Goal: Task Accomplishment & Management: Use online tool/utility

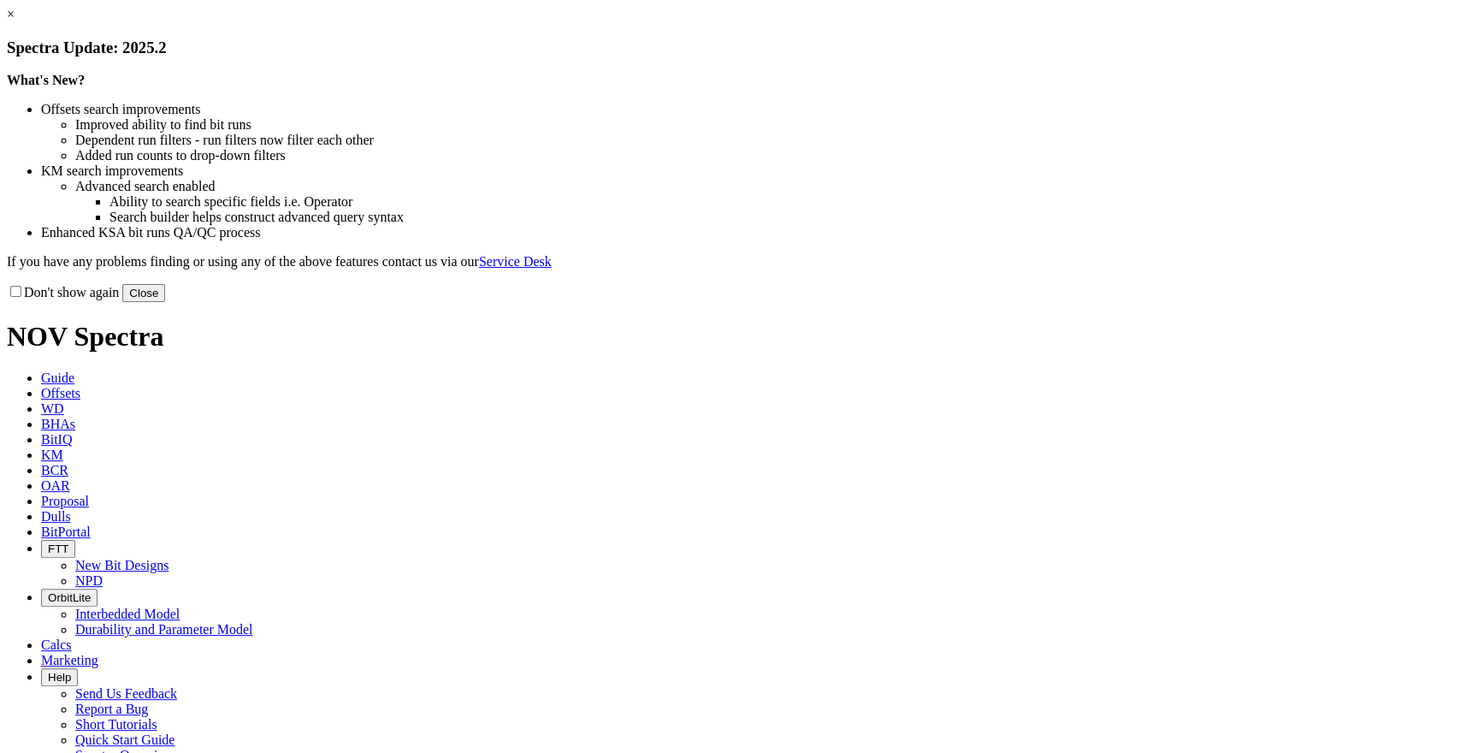
click at [15, 21] on link "×" at bounding box center [11, 14] width 8 height 15
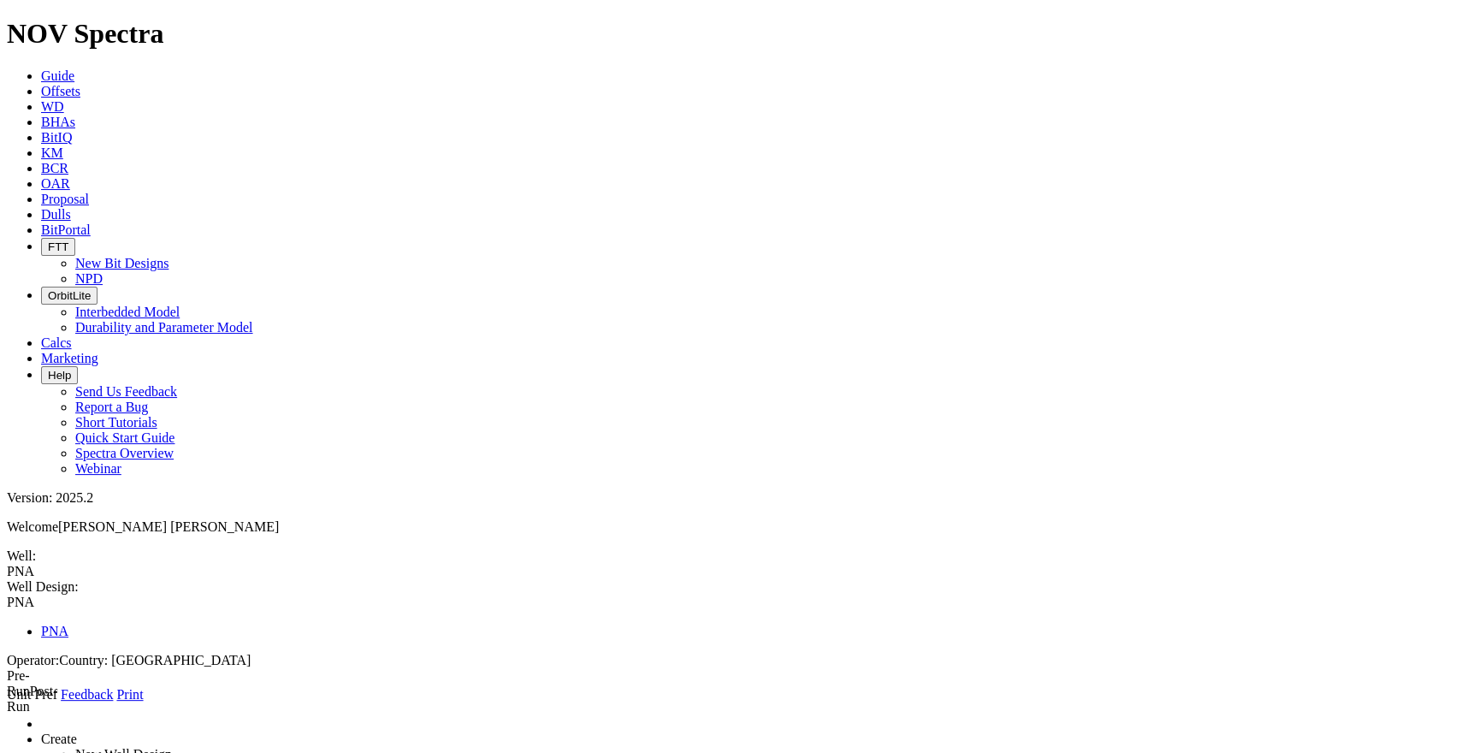
type input "2"
type input "1900"
type input "3300"
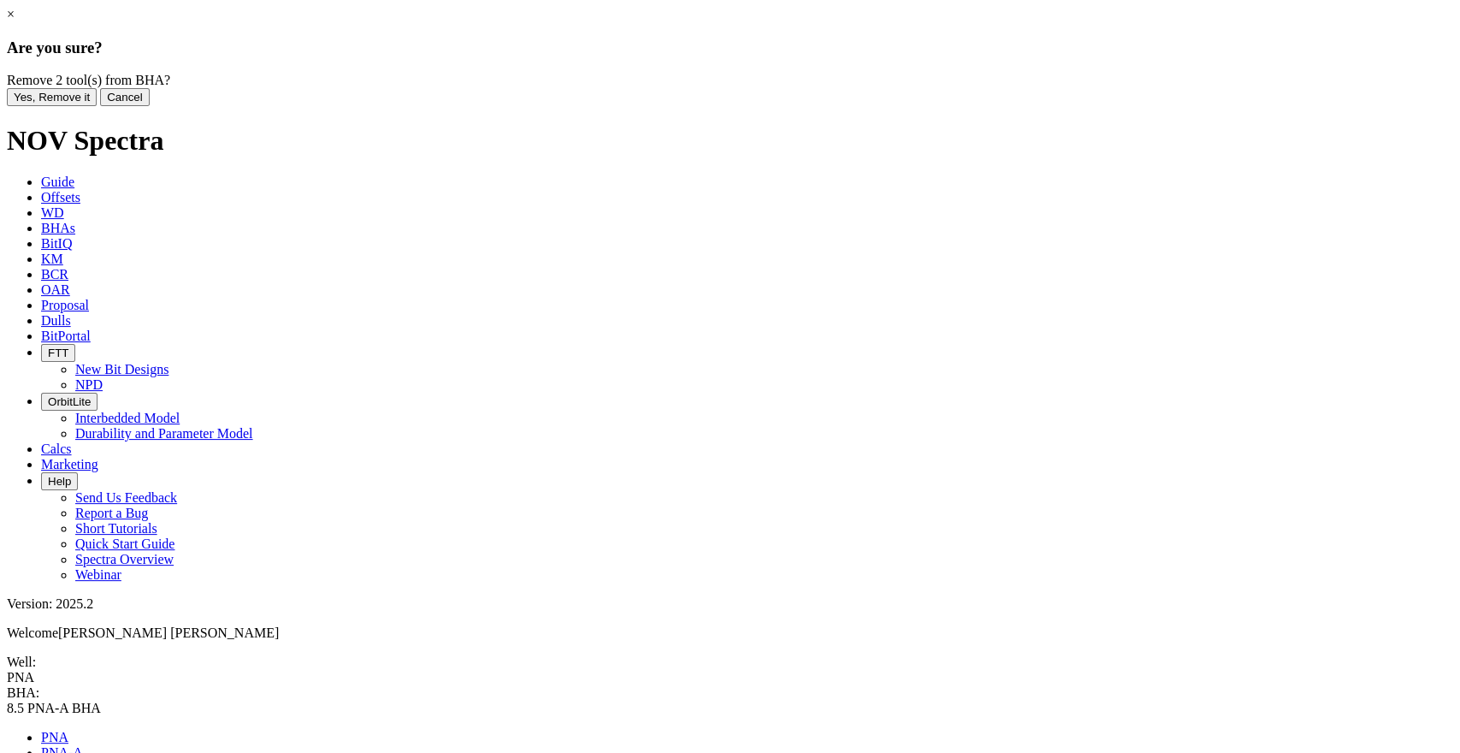
click at [97, 106] on button "Yes, Remove it" at bounding box center [52, 97] width 90 height 18
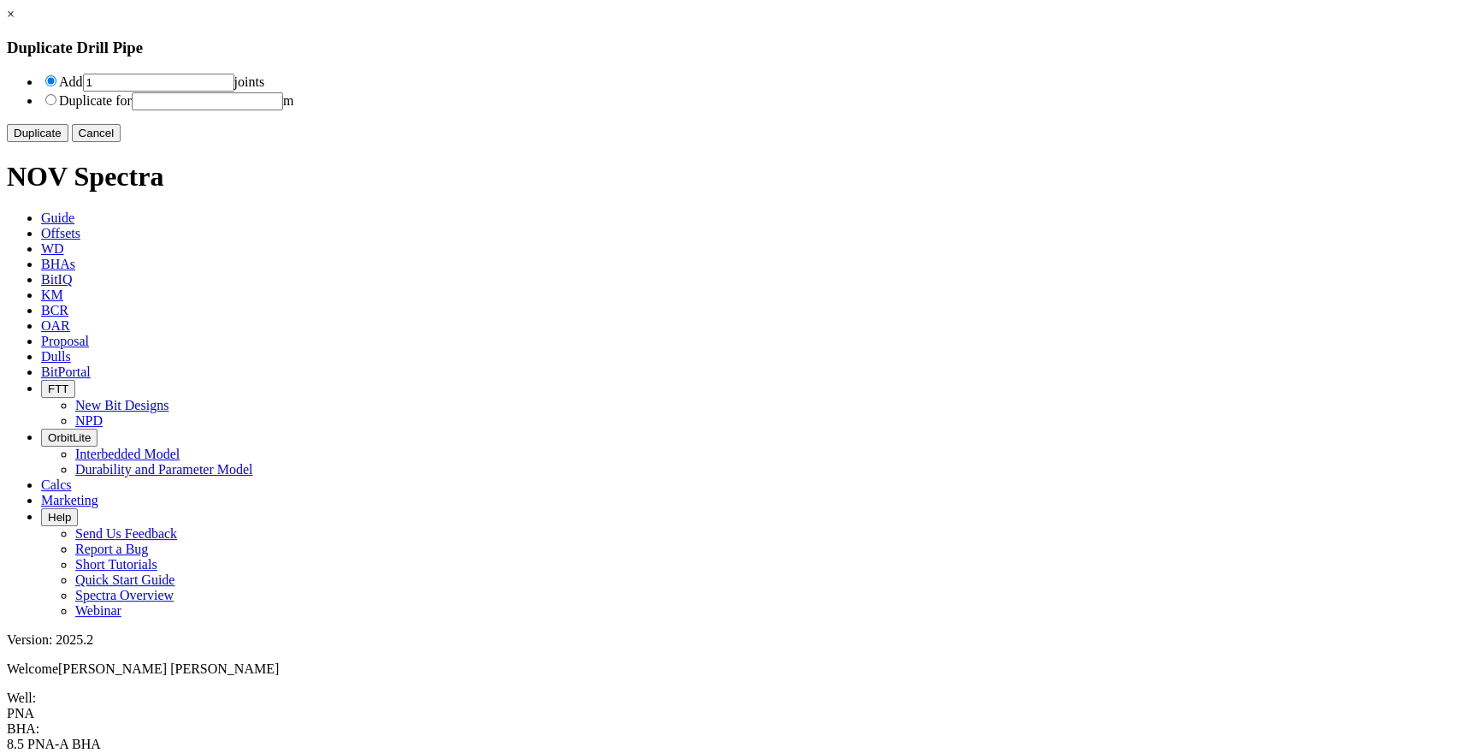
drag, startPoint x: 544, startPoint y: 85, endPoint x: 523, endPoint y: 85, distance: 21.4
click at [523, 85] on li "Add 1 joints" at bounding box center [747, 82] width 1412 height 19
click at [15, 21] on link "×" at bounding box center [11, 14] width 8 height 15
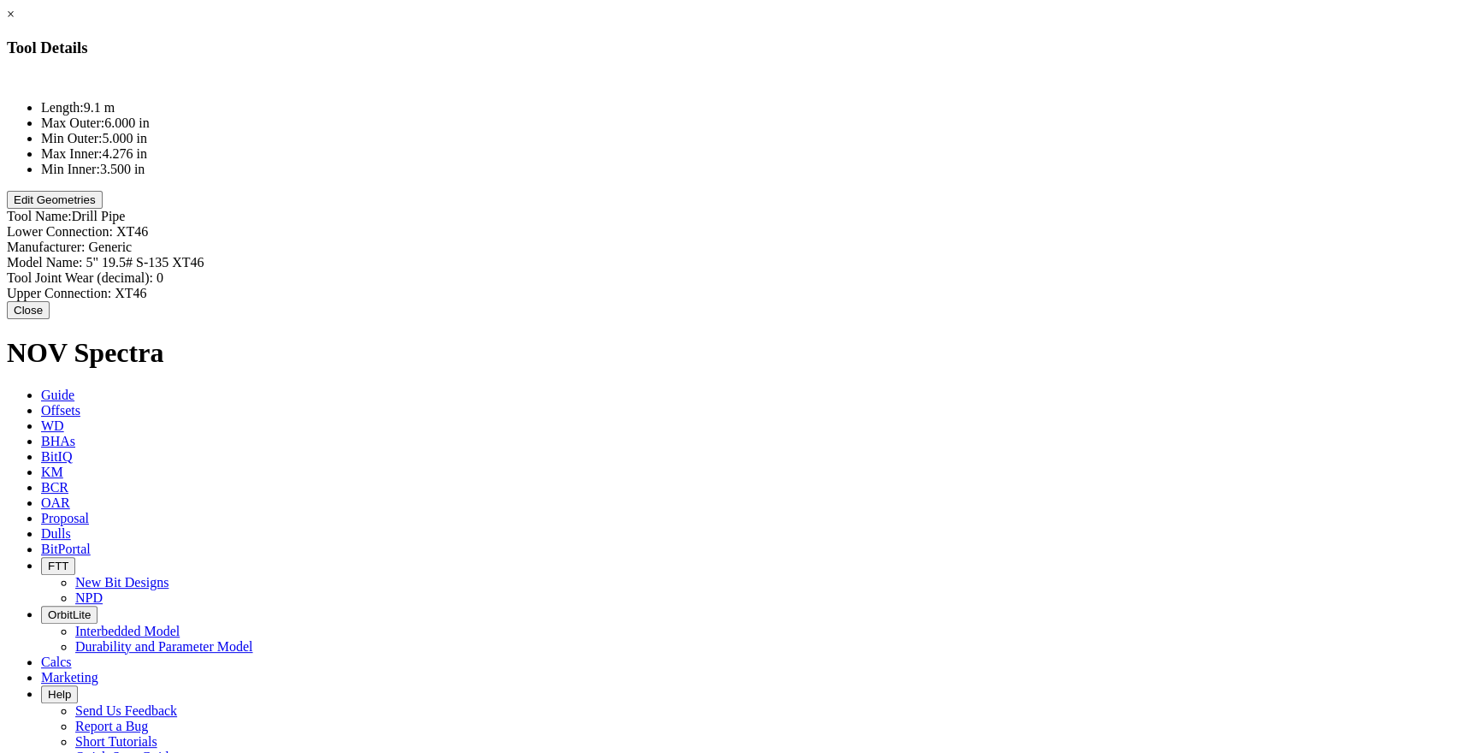
click at [103, 209] on button "Edit Geometries" at bounding box center [55, 200] width 96 height 18
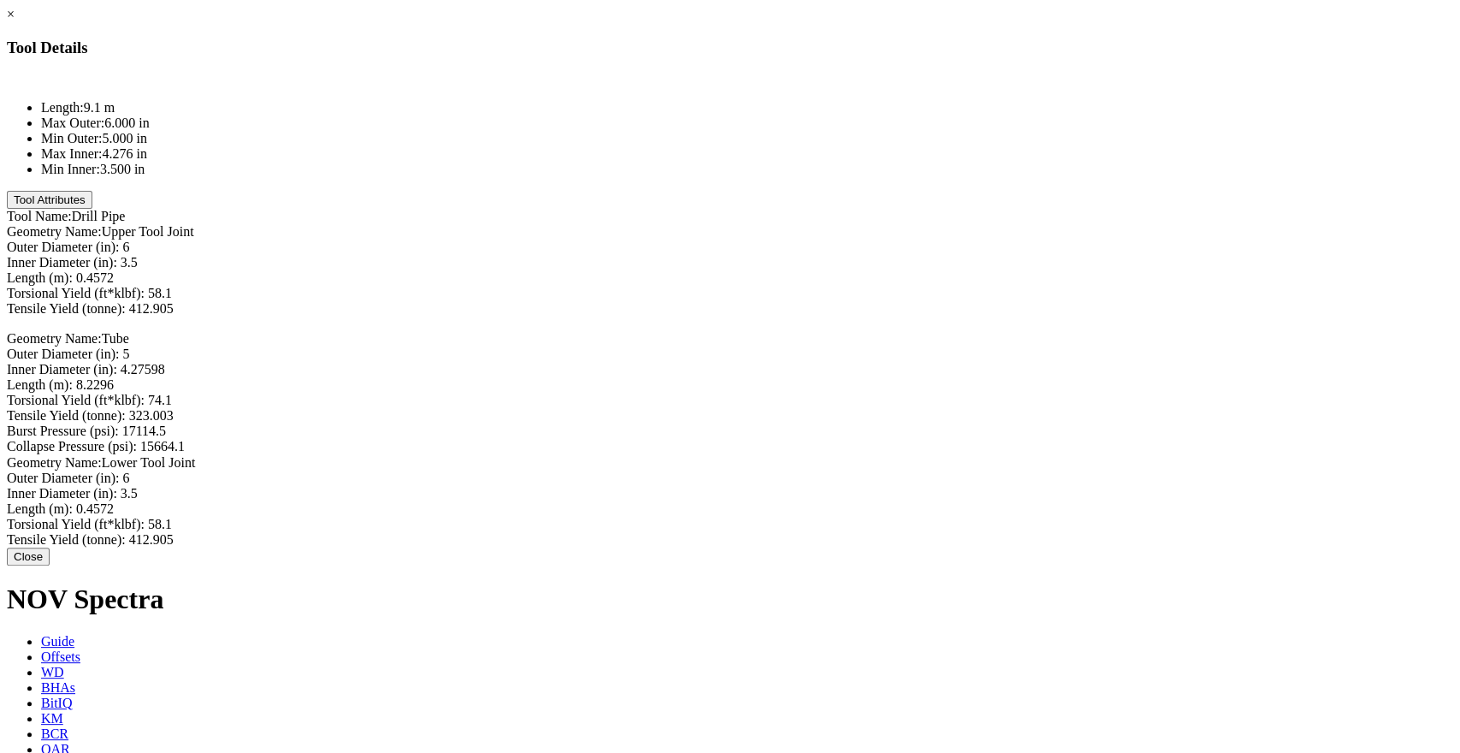
click at [15, 21] on link "×" at bounding box center [11, 14] width 8 height 15
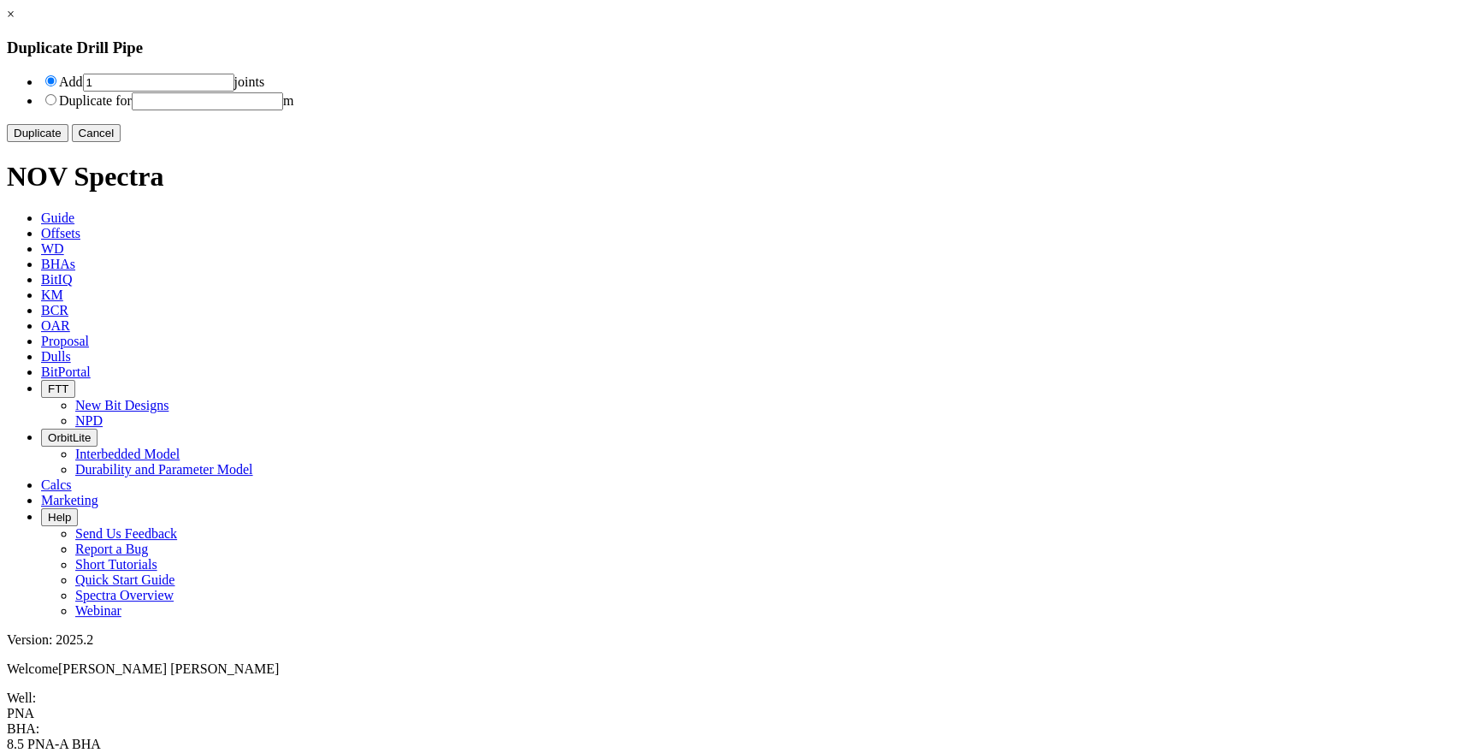
click at [528, 77] on li "Add 1 joints" at bounding box center [747, 82] width 1412 height 19
type input "319"
click at [68, 142] on button "Duplicate" at bounding box center [38, 133] width 62 height 18
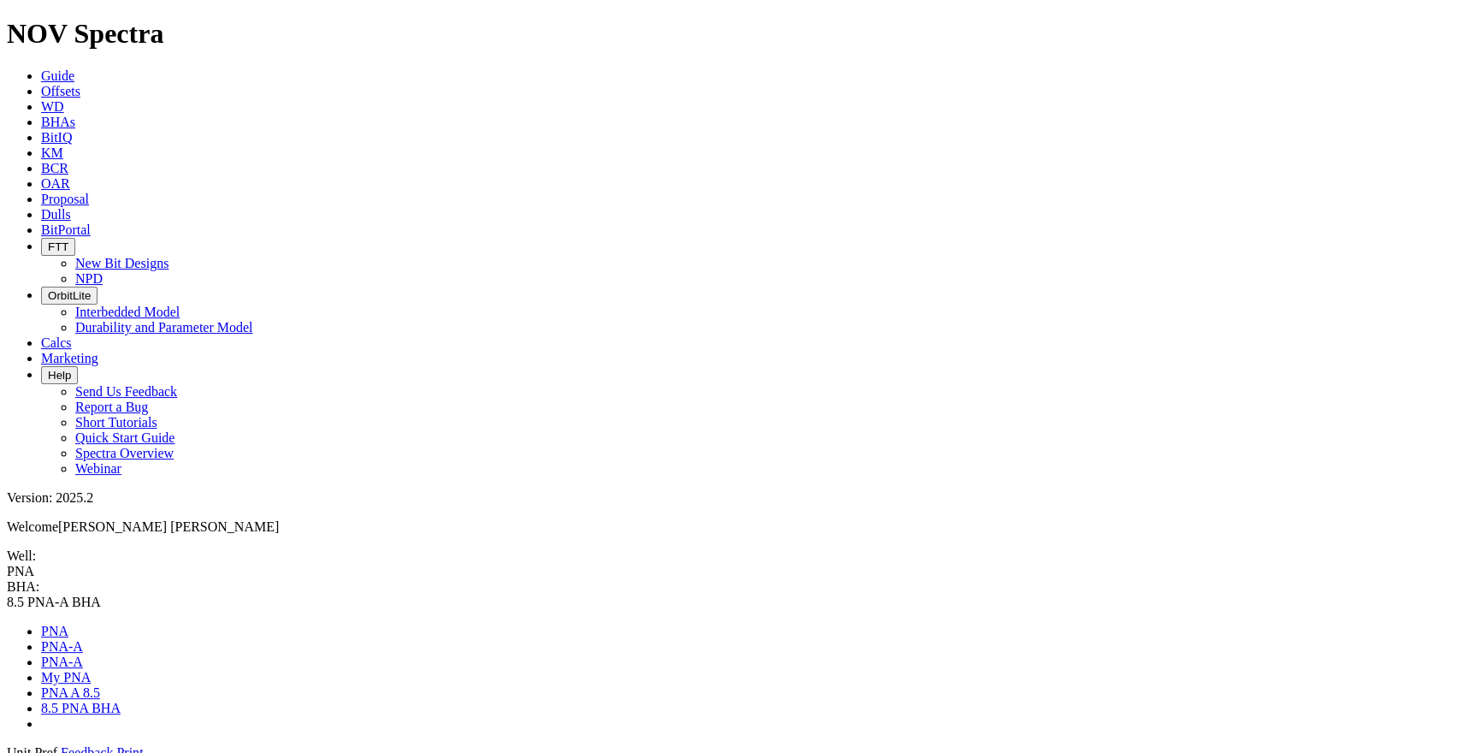
drag, startPoint x: 684, startPoint y: 142, endPoint x: 558, endPoint y: 138, distance: 125.8
drag, startPoint x: 560, startPoint y: 137, endPoint x: 439, endPoint y: 147, distance: 121.9
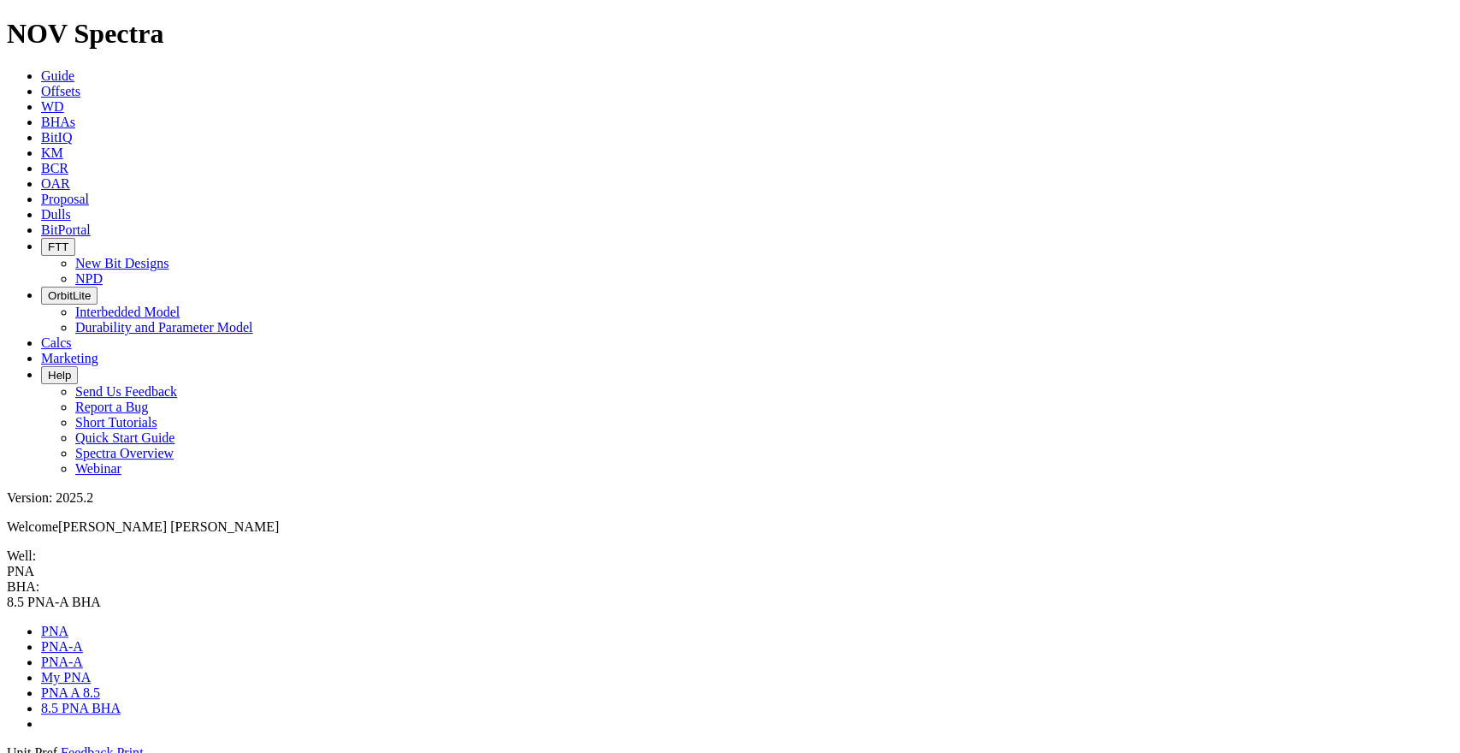
drag, startPoint x: 689, startPoint y: 135, endPoint x: 655, endPoint y: 138, distance: 33.5
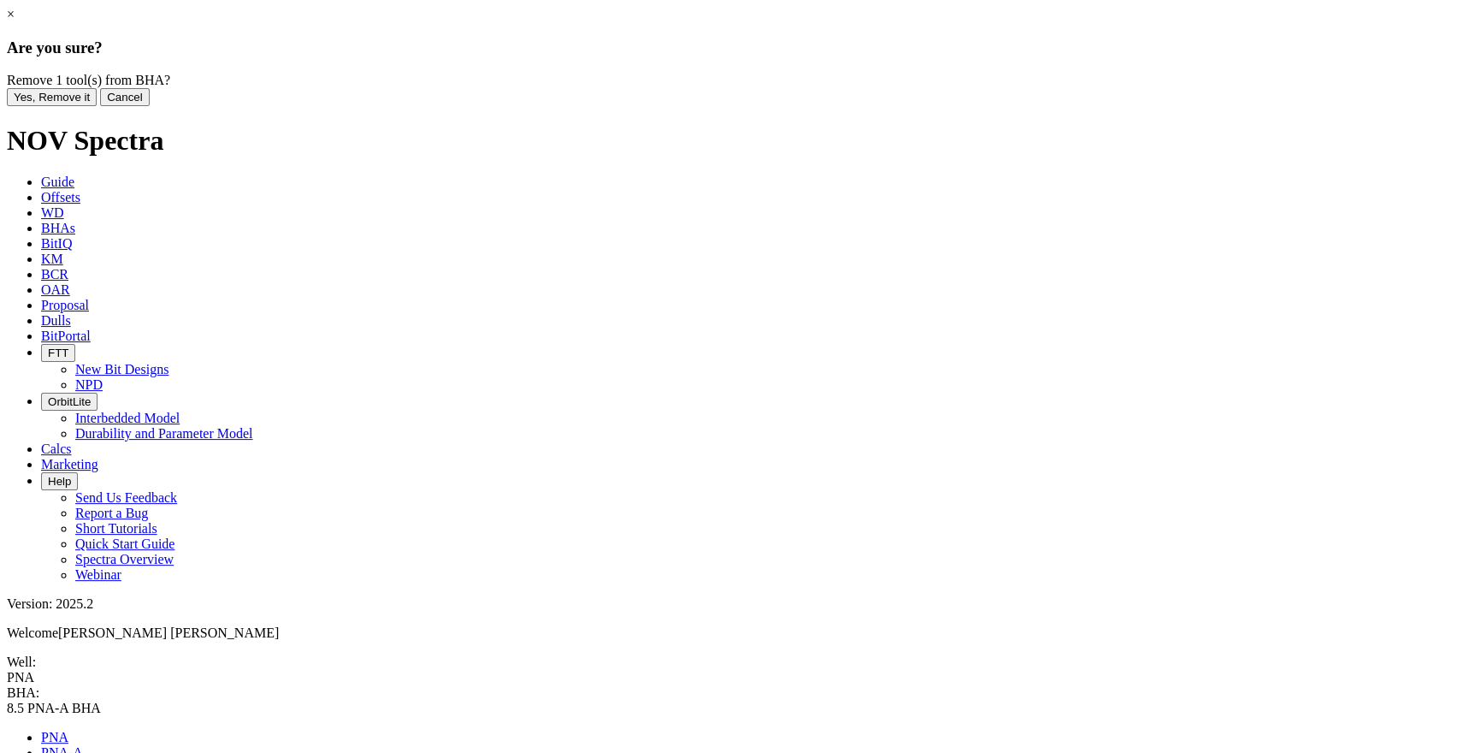
click at [97, 106] on button "Yes, Remove it" at bounding box center [52, 97] width 90 height 18
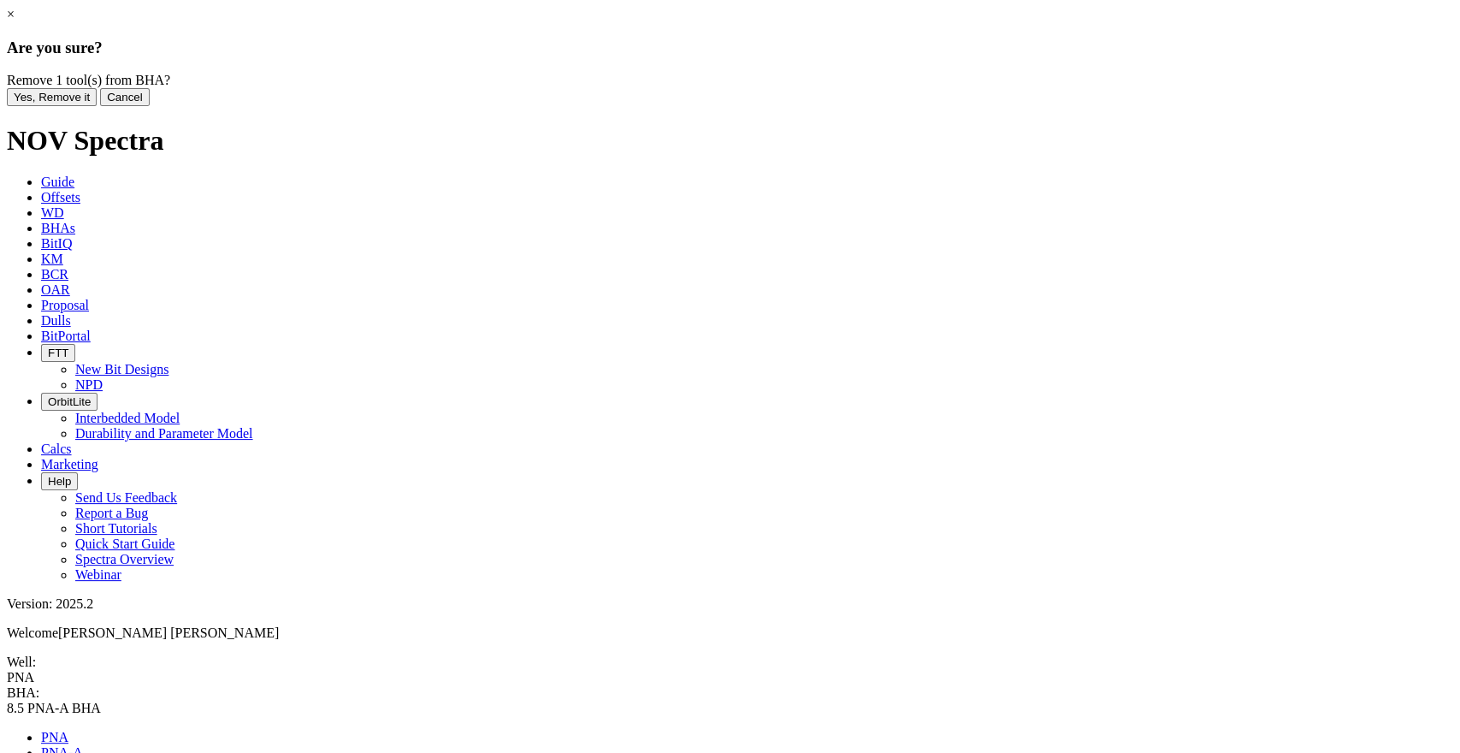
click at [97, 106] on button "Yes, Remove it" at bounding box center [52, 97] width 90 height 18
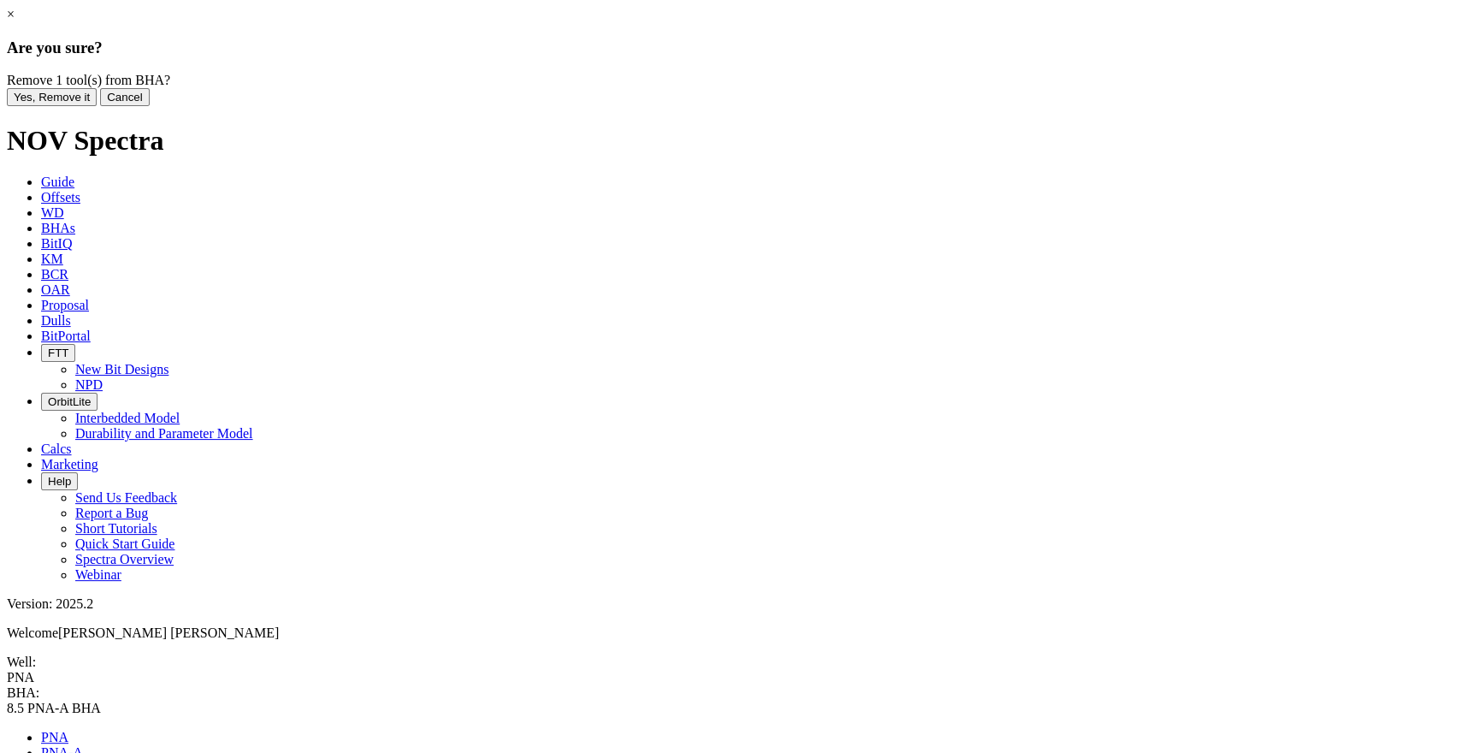
click at [97, 106] on button "Yes, Remove it" at bounding box center [52, 97] width 90 height 18
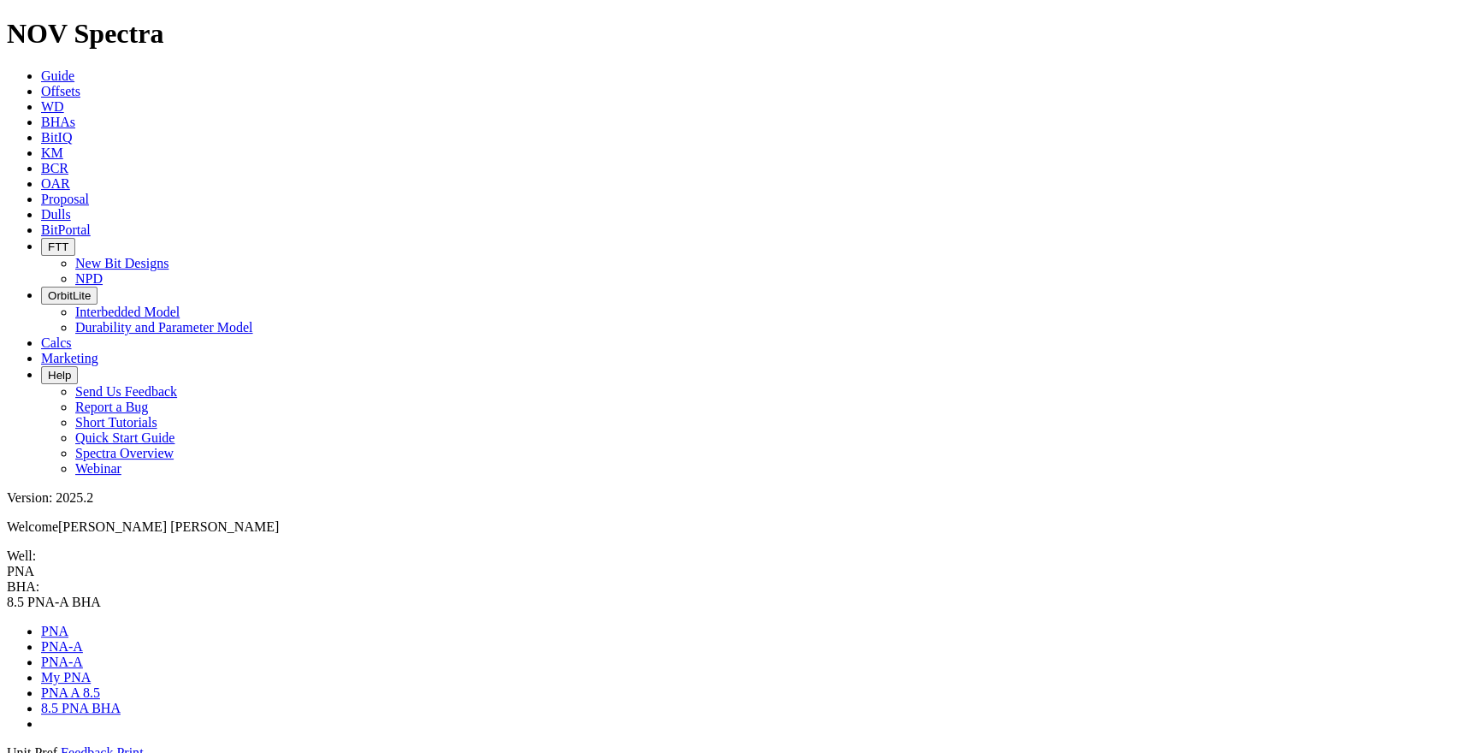
click at [7, 752] on span at bounding box center [7, 761] width 0 height 0
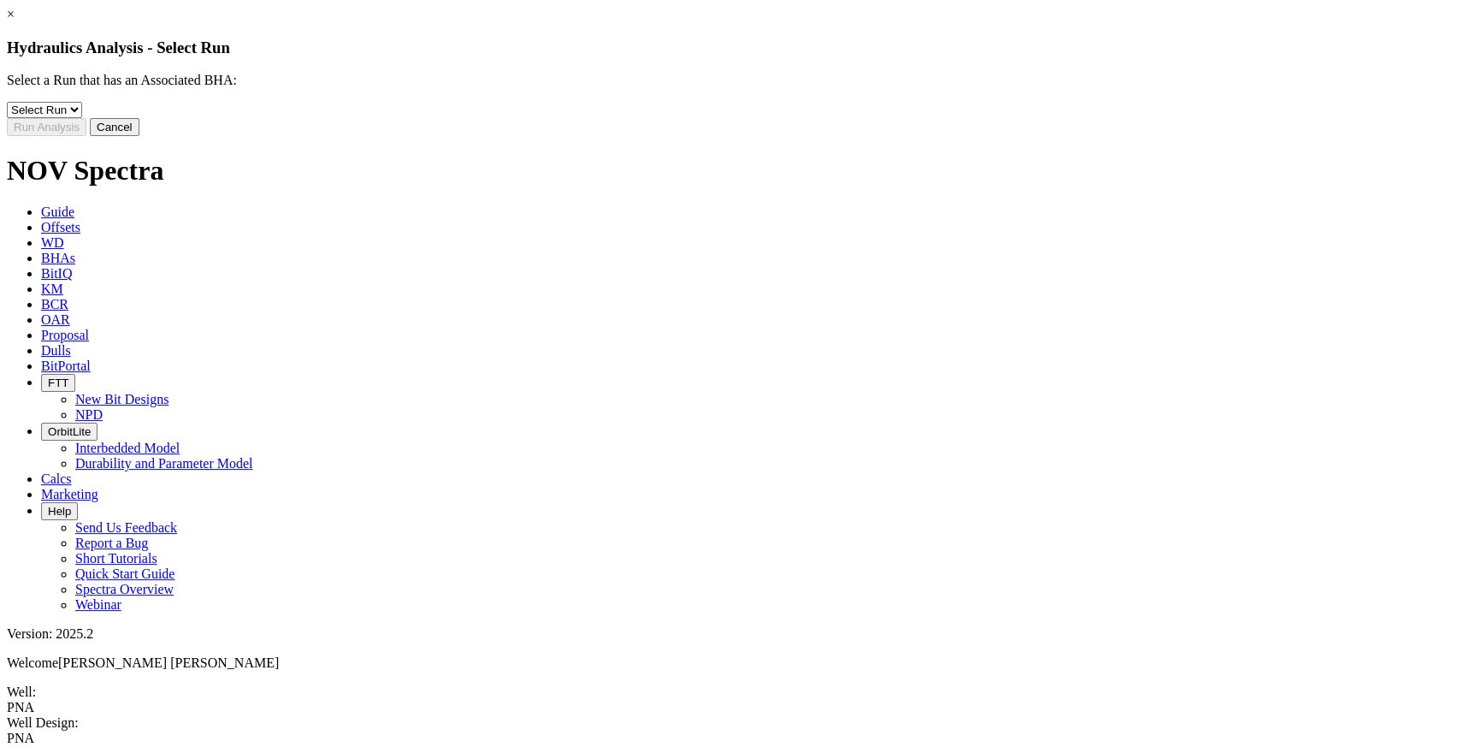
click at [82, 118] on select "Select Run 2" at bounding box center [44, 110] width 75 height 16
select select "object:10226"
click at [82, 114] on select "Select Run 2" at bounding box center [44, 110] width 75 height 16
click at [86, 136] on button "Run Analysis" at bounding box center [47, 127] width 80 height 18
